Goal: Unclear: Unclear

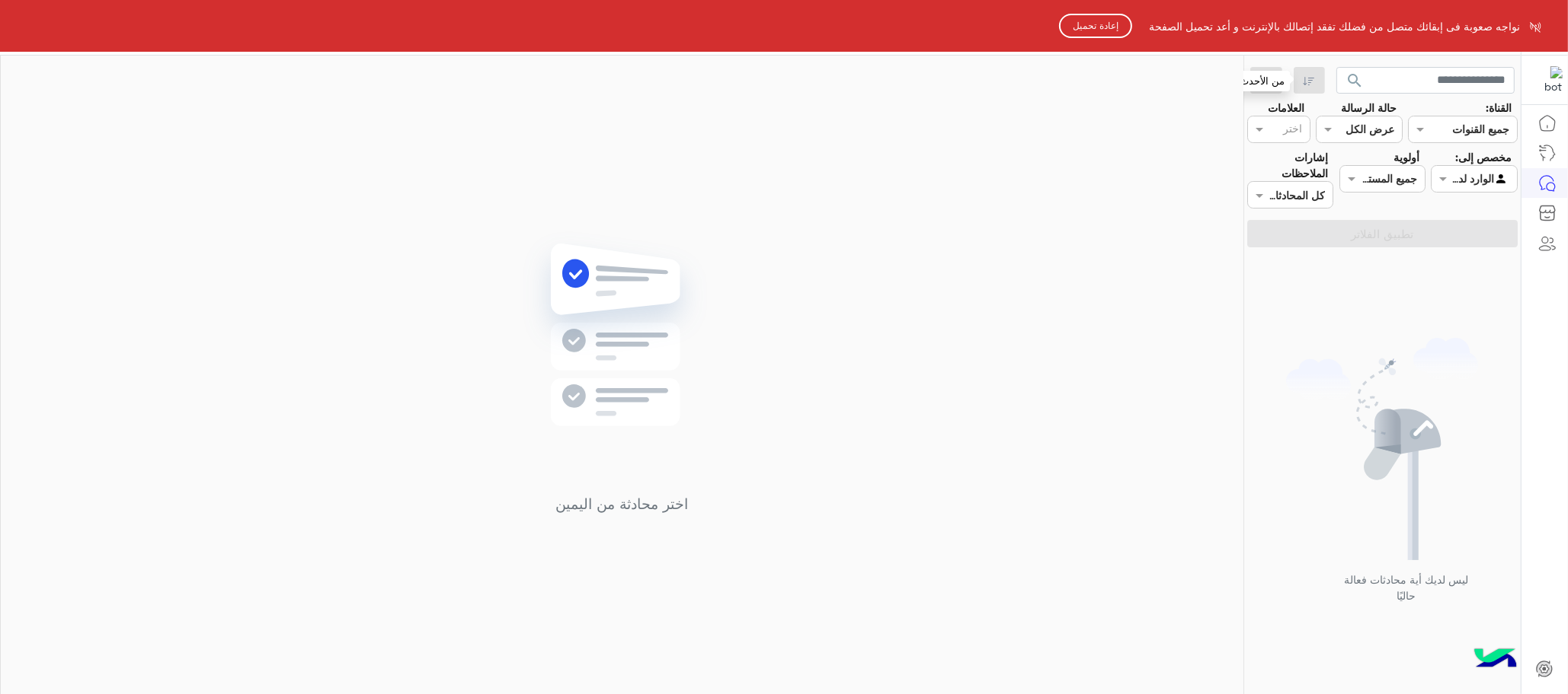
scroll to position [2, 0]
